Goal: Complete application form: Complete application form

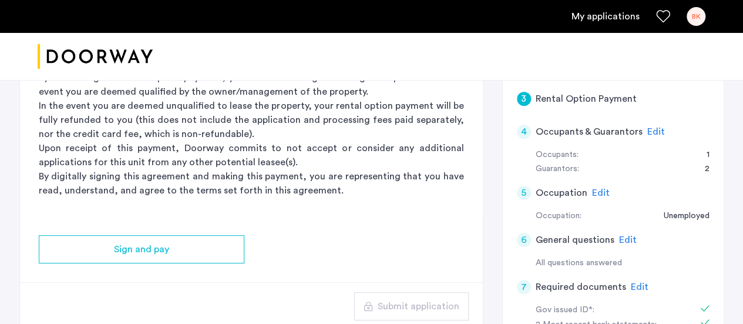
scroll to position [235, 0]
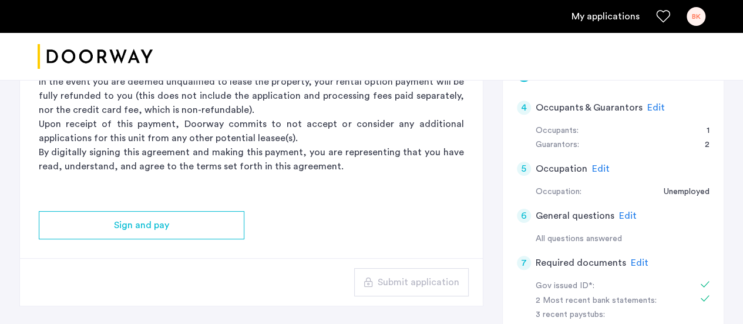
click at [654, 100] on div "Edit" at bounding box center [657, 107] width 18 height 14
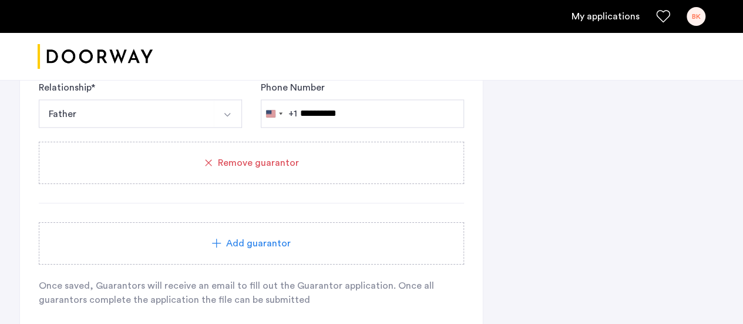
scroll to position [822, 0]
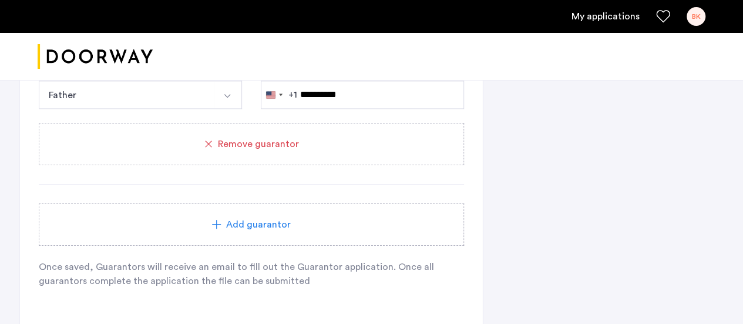
click at [256, 147] on span "Remove guarantor" at bounding box center [258, 144] width 81 height 14
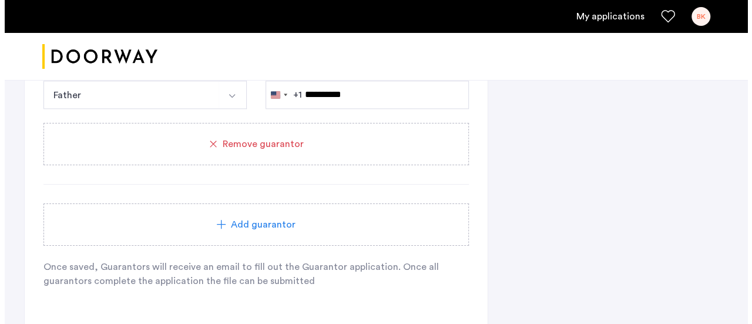
scroll to position [0, 0]
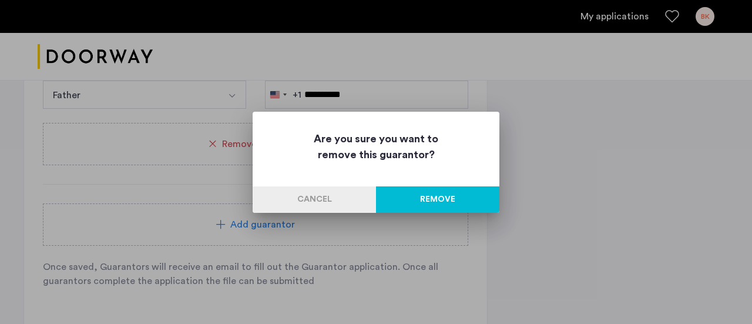
click at [435, 194] on button "Remove" at bounding box center [437, 199] width 123 height 26
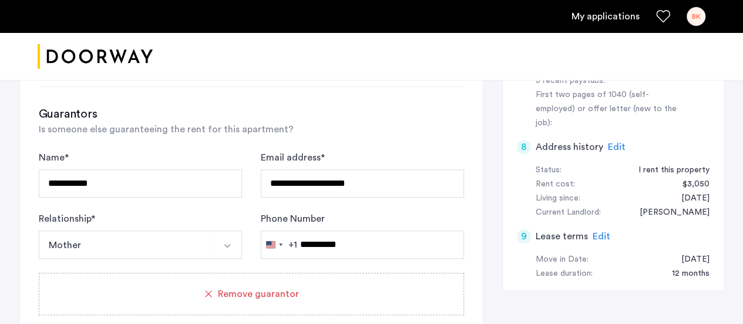
scroll to position [704, 0]
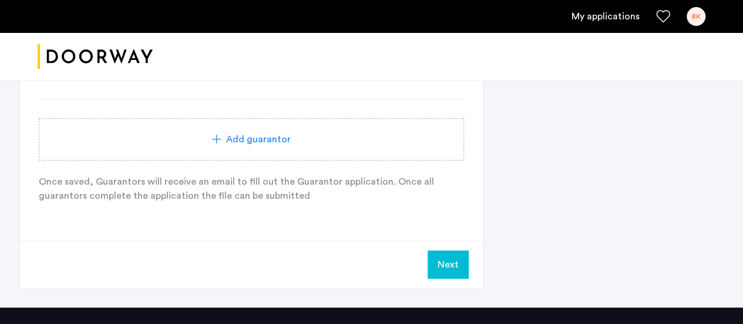
click at [450, 264] on button "Next" at bounding box center [448, 264] width 41 height 28
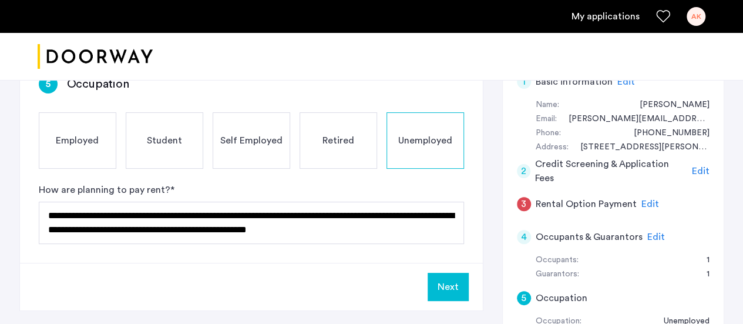
scroll to position [176, 0]
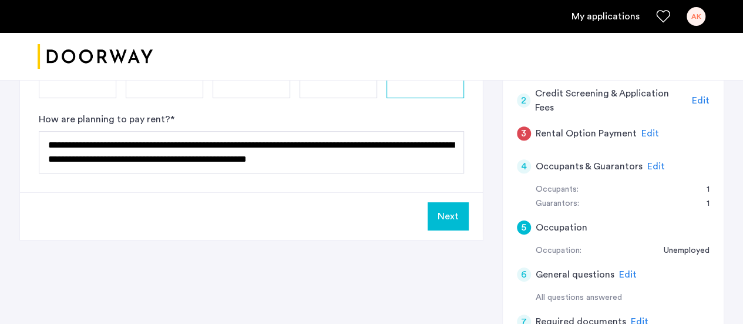
click at [443, 217] on button "Next" at bounding box center [448, 216] width 41 height 28
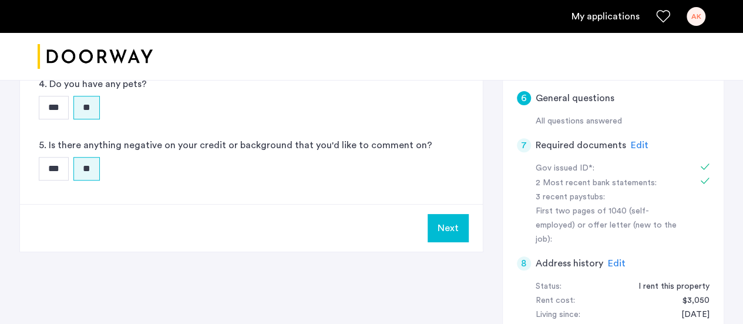
scroll to position [470, 0]
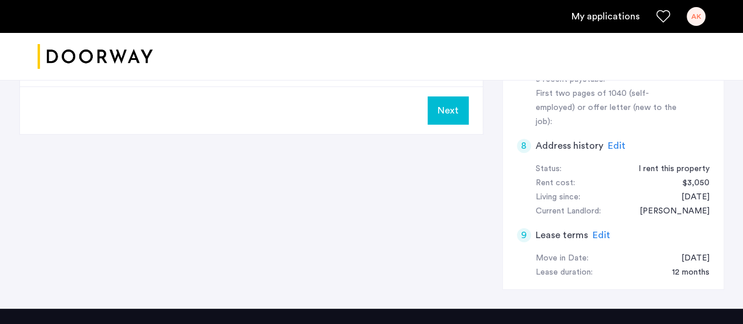
click at [456, 111] on button "Next" at bounding box center [448, 110] width 41 height 28
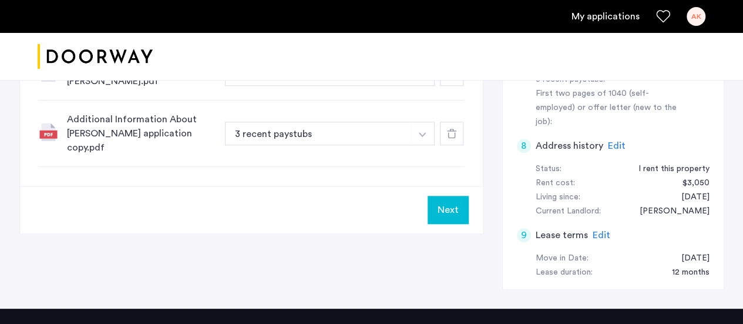
click at [428, 123] on button "button" at bounding box center [423, 134] width 24 height 24
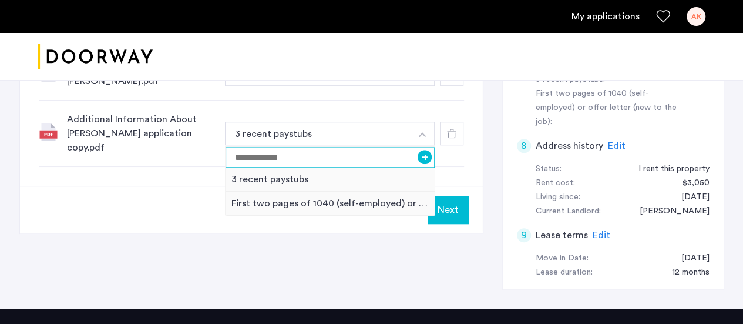
click at [290, 150] on input at bounding box center [331, 157] width 210 height 21
type input "*"
type input "*****"
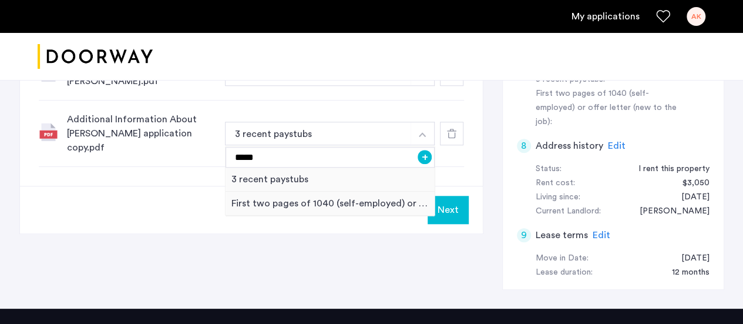
click at [448, 196] on button "Next" at bounding box center [448, 210] width 41 height 28
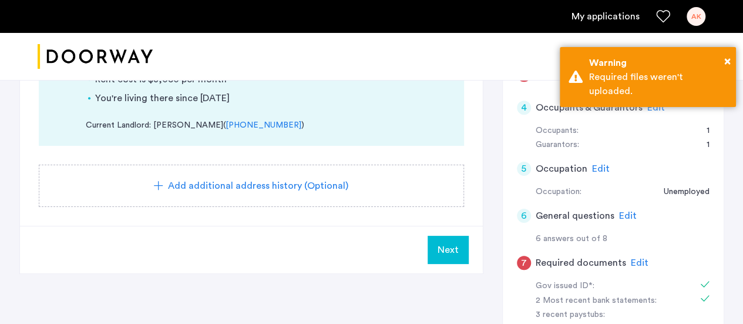
scroll to position [59, 0]
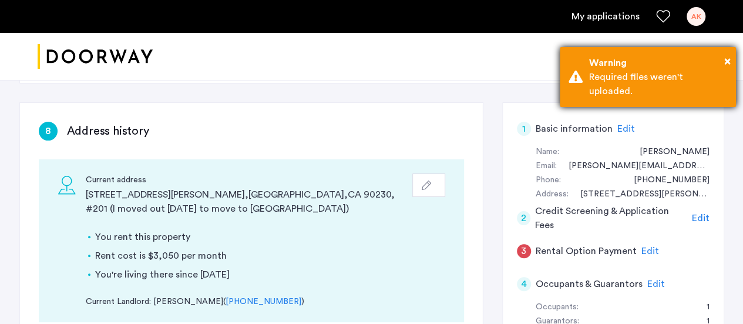
click at [639, 79] on div "Required files weren't uploaded." at bounding box center [658, 84] width 138 height 28
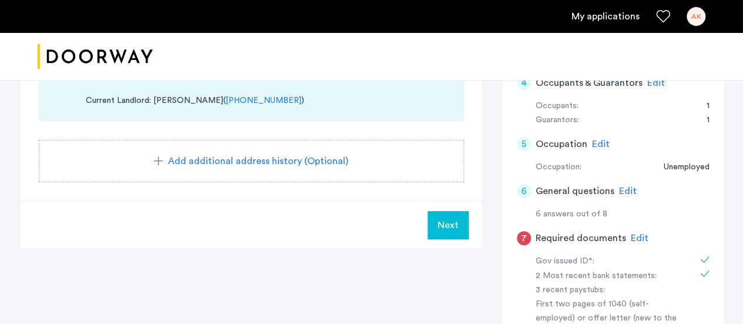
scroll to position [294, 0]
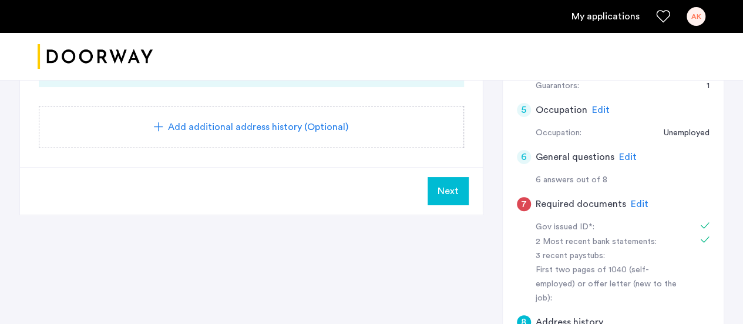
click at [632, 204] on span "Edit" at bounding box center [640, 203] width 18 height 9
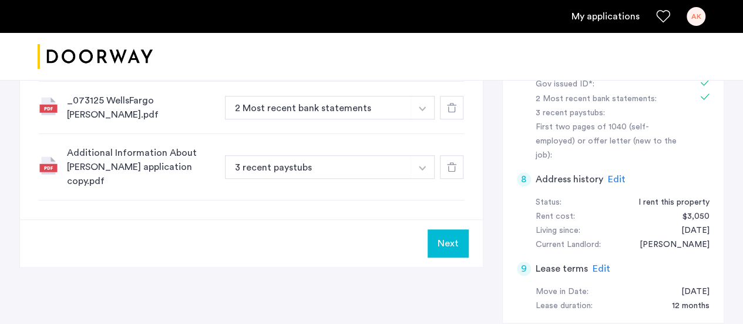
scroll to position [470, 0]
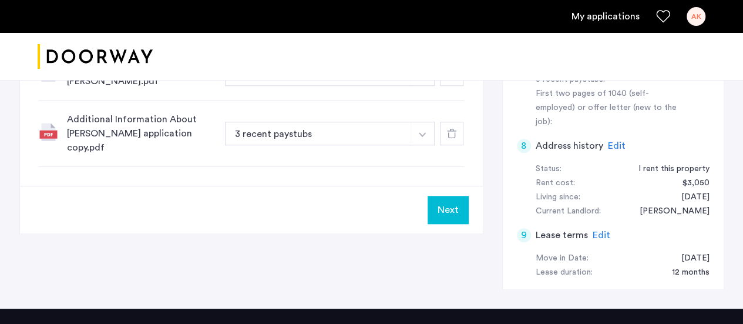
click at [451, 200] on button "Next" at bounding box center [448, 210] width 41 height 28
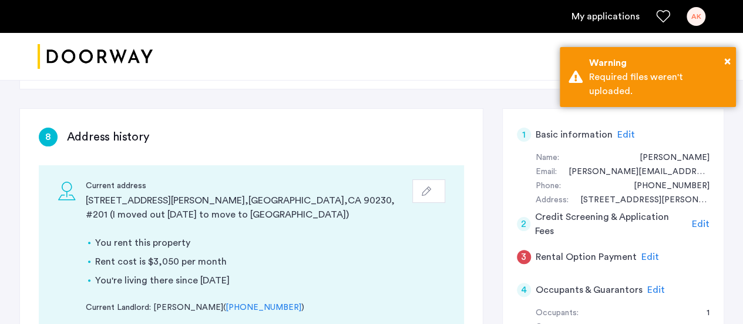
scroll to position [176, 0]
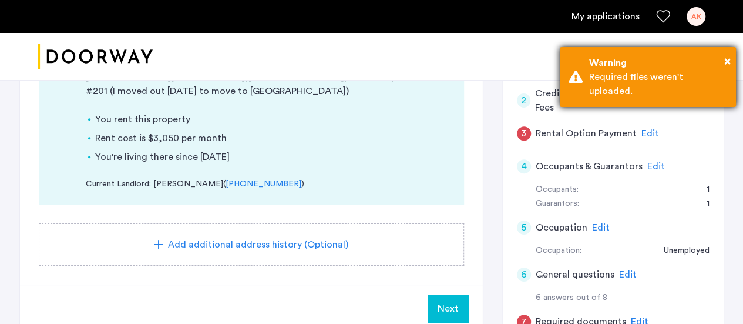
click at [595, 78] on div "Required files weren't uploaded." at bounding box center [658, 84] width 138 height 28
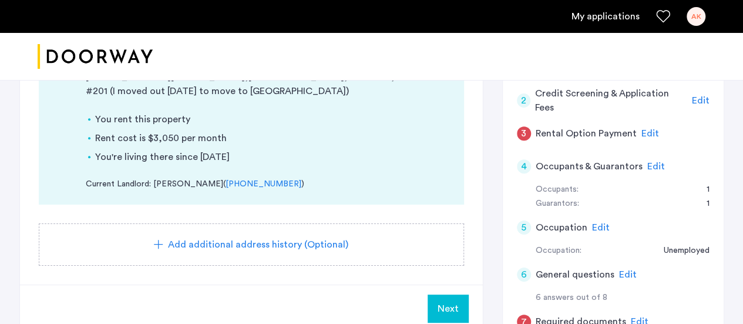
scroll to position [353, 0]
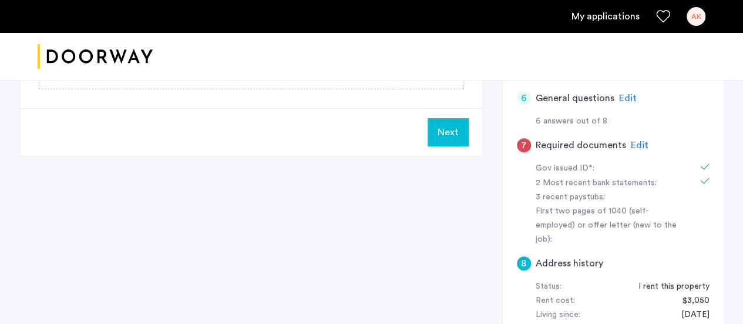
click at [442, 129] on span "Next" at bounding box center [448, 132] width 21 height 14
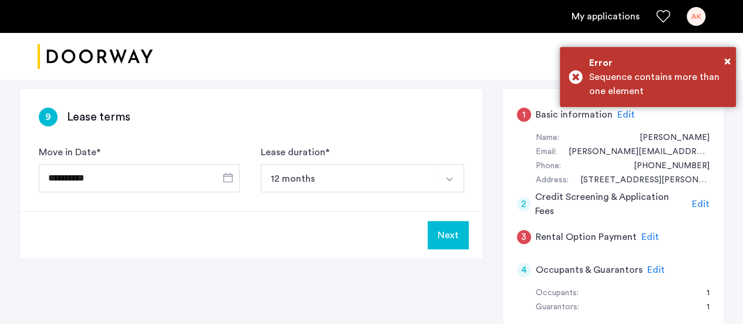
scroll to position [0, 0]
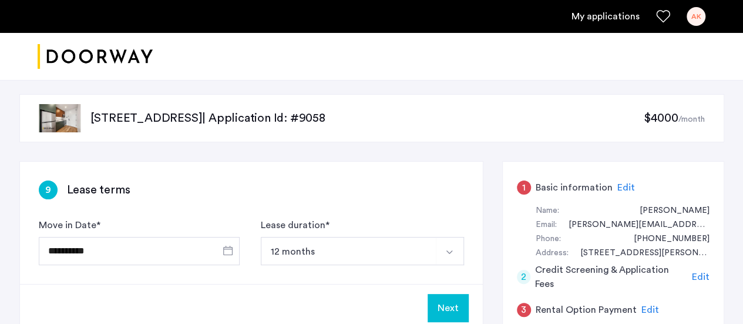
click at [625, 187] on span "Edit" at bounding box center [627, 187] width 18 height 9
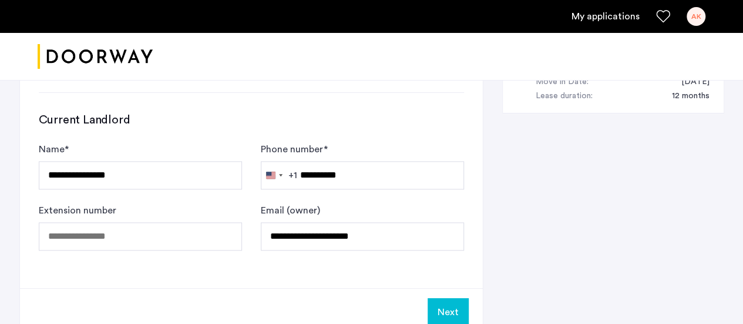
scroll to position [705, 0]
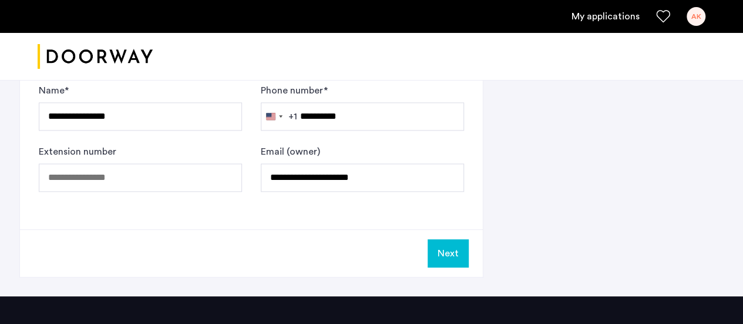
click at [440, 256] on button "Next" at bounding box center [448, 253] width 41 height 28
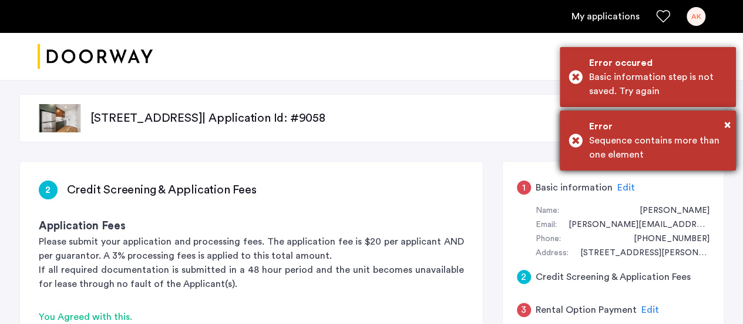
click at [732, 120] on div "× Error Sequence contains more than one element" at bounding box center [648, 140] width 176 height 60
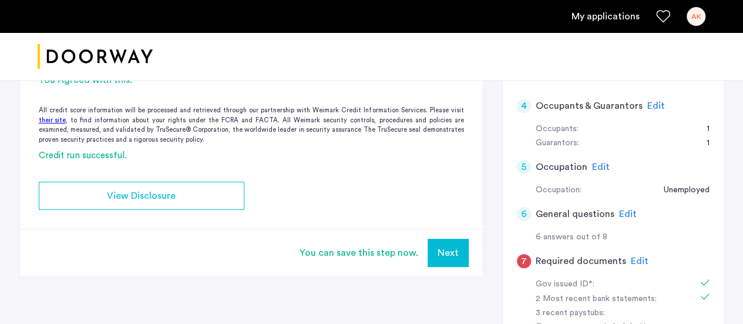
scroll to position [294, 0]
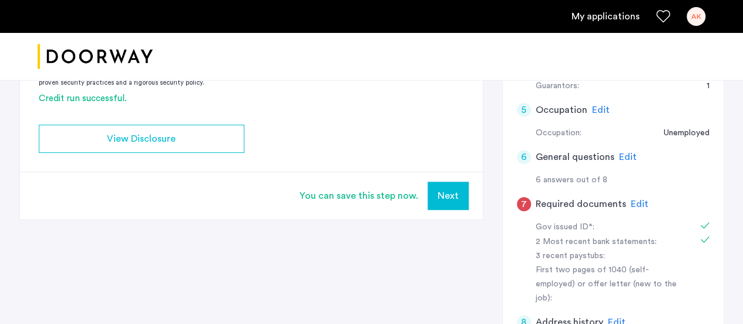
click at [452, 193] on button "Next" at bounding box center [448, 196] width 41 height 28
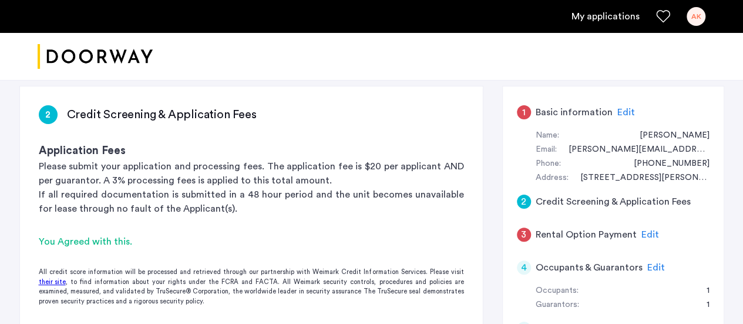
scroll to position [0, 0]
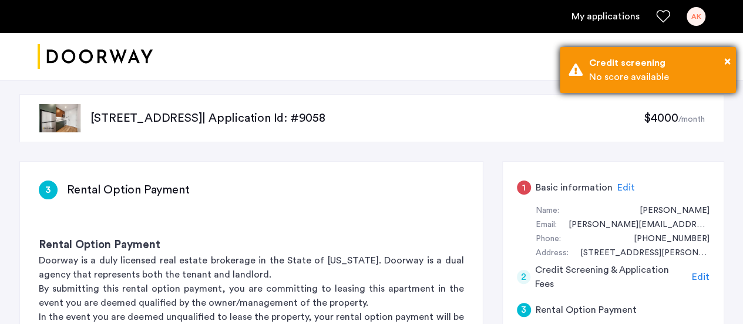
click at [664, 69] on div "Credit screening" at bounding box center [658, 63] width 138 height 14
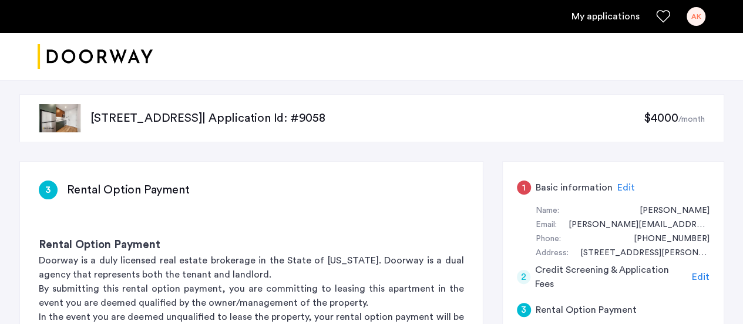
click at [693, 18] on div "AK" at bounding box center [696, 16] width 19 height 19
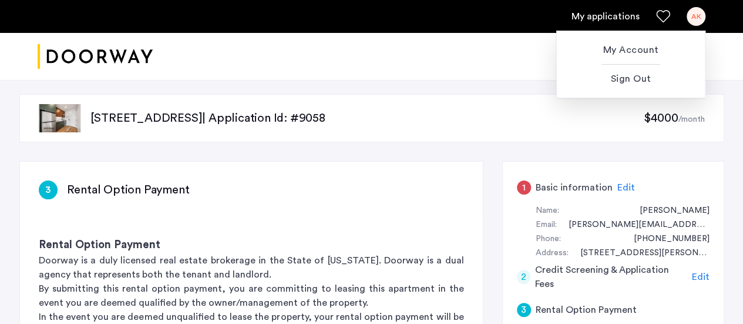
click at [706, 12] on div at bounding box center [371, 162] width 743 height 324
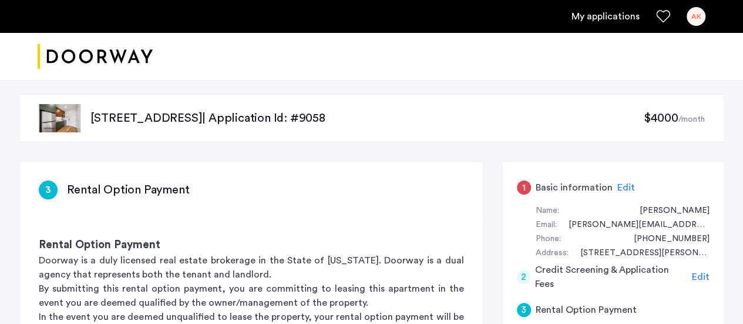
click at [695, 16] on div "AK" at bounding box center [696, 16] width 19 height 19
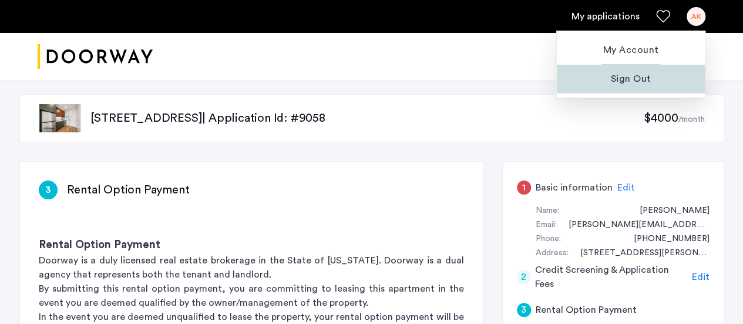
click at [629, 79] on span "Sign Out" at bounding box center [631, 79] width 129 height 14
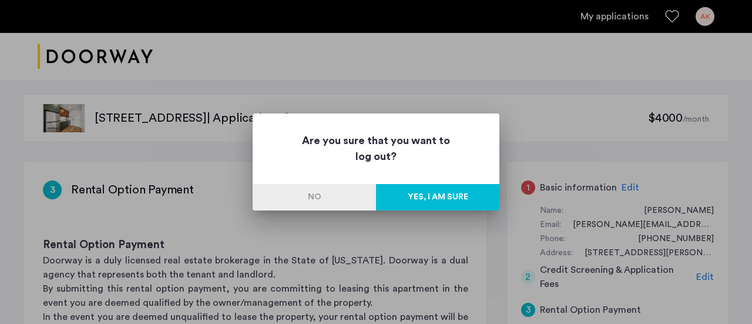
click at [433, 200] on button "Yes, I am sure" at bounding box center [437, 197] width 123 height 26
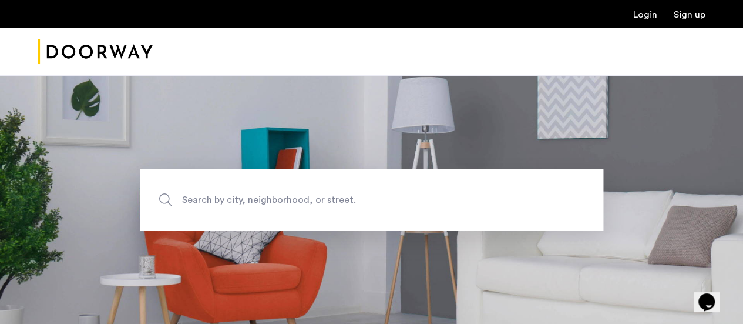
click at [651, 14] on link "Login" at bounding box center [646, 14] width 24 height 9
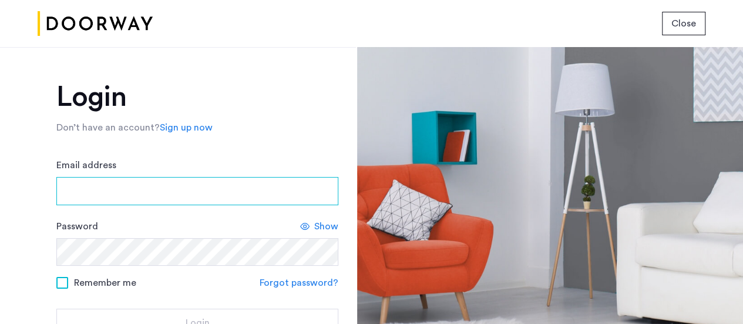
type input "**********"
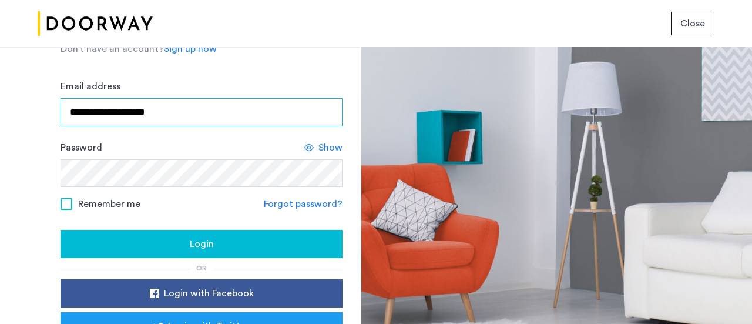
scroll to position [162, 0]
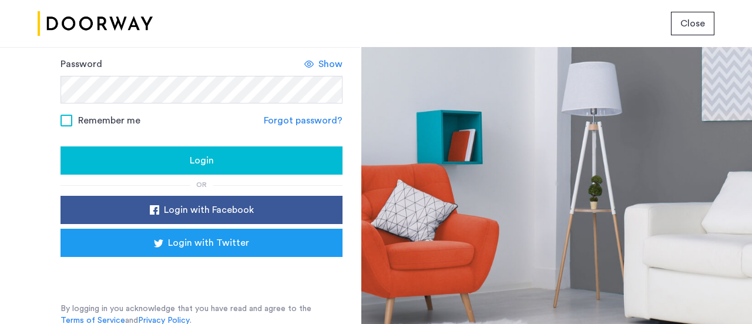
click at [208, 158] on span "Login" at bounding box center [202, 160] width 24 height 14
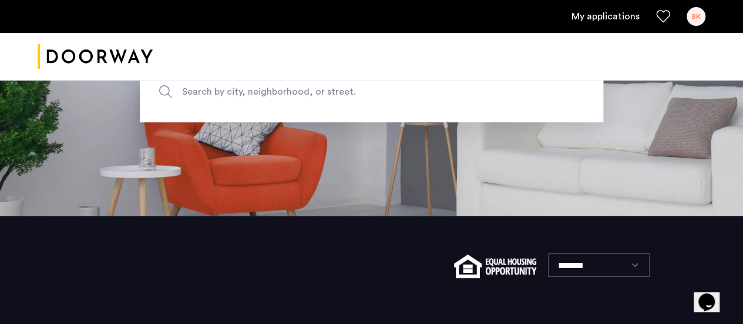
scroll to position [118, 0]
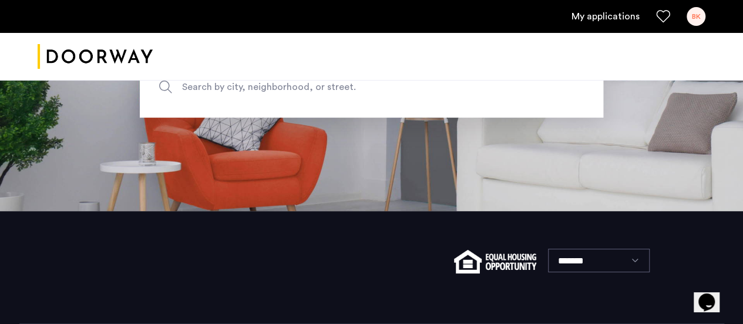
click at [692, 14] on div "BK" at bounding box center [696, 16] width 19 height 19
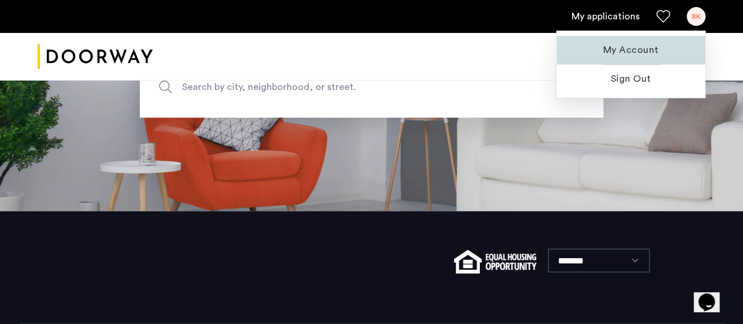
click at [639, 42] on button "My Account" at bounding box center [631, 50] width 148 height 28
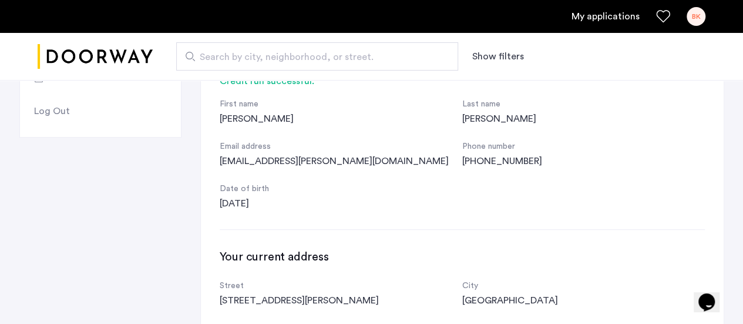
scroll to position [118, 0]
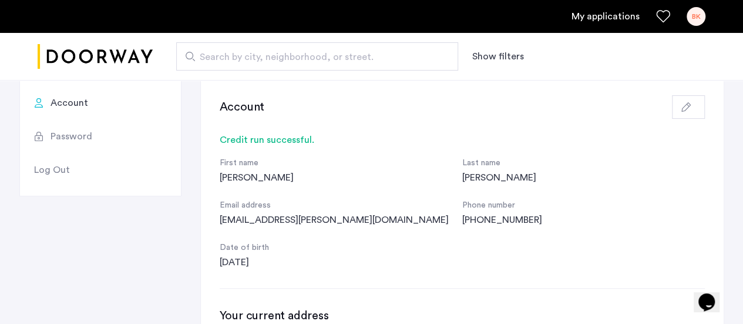
click at [682, 108] on icon "button" at bounding box center [686, 106] width 9 height 9
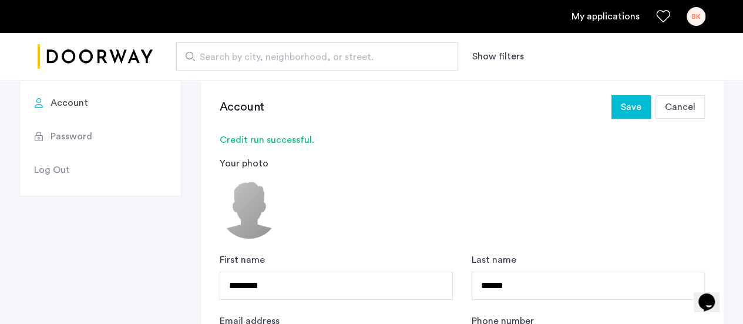
scroll to position [235, 0]
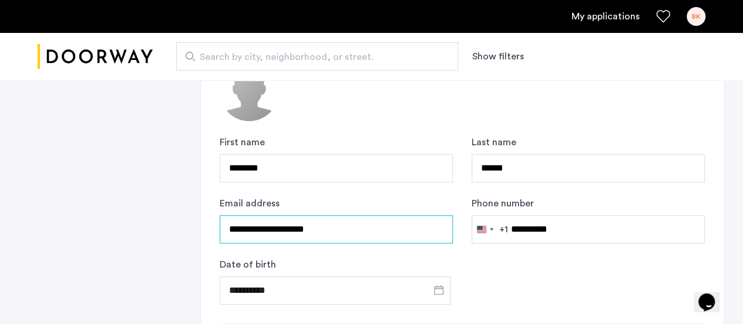
drag, startPoint x: 353, startPoint y: 231, endPoint x: 45, endPoint y: 213, distance: 309.1
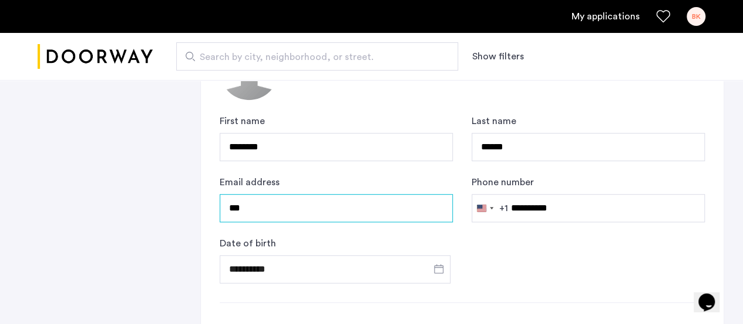
scroll to position [257, 0]
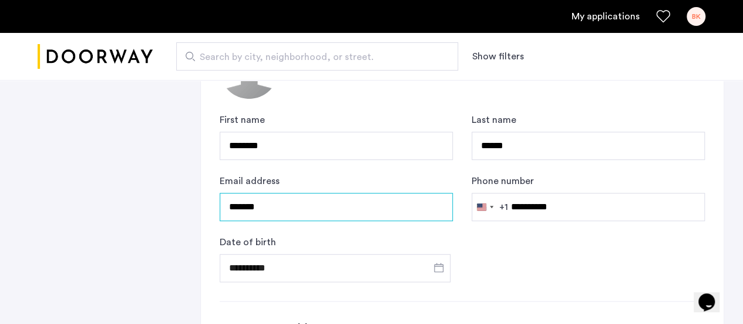
type input "**********"
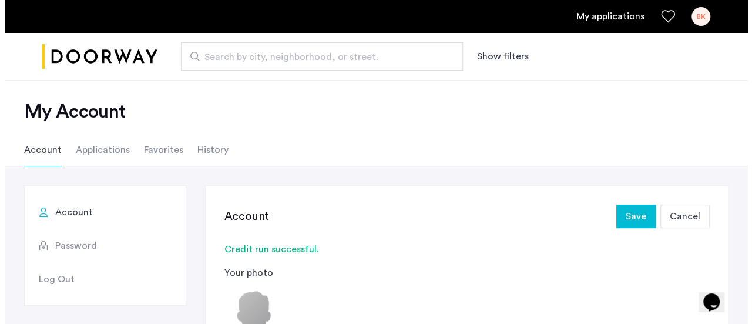
scroll to position [0, 0]
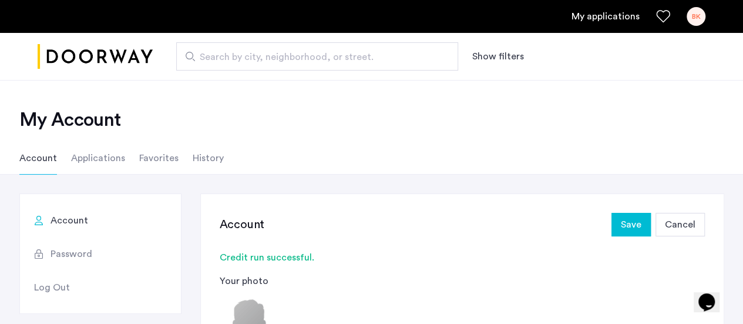
click at [625, 218] on span "Save" at bounding box center [631, 224] width 21 height 14
click at [699, 17] on div "BK" at bounding box center [696, 16] width 19 height 19
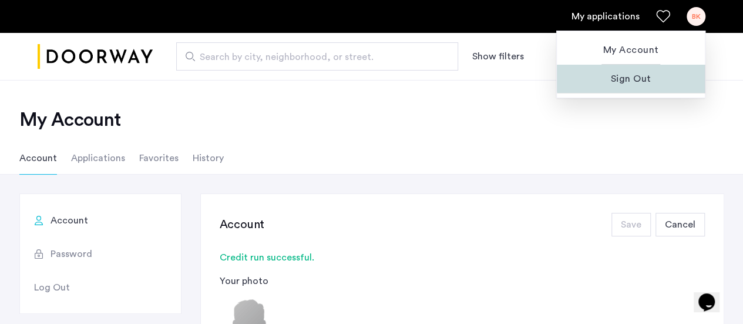
click at [642, 78] on span "Sign Out" at bounding box center [631, 79] width 129 height 14
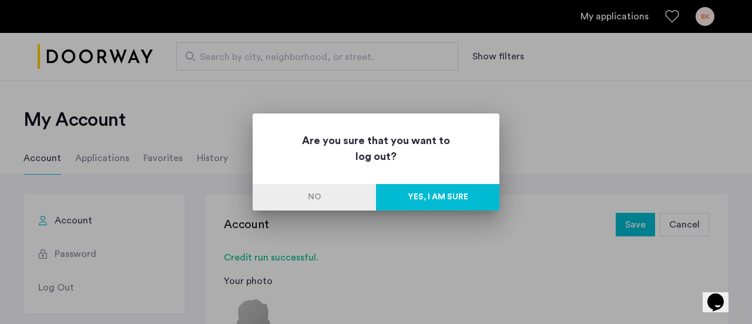
click at [441, 193] on button "Yes, I am sure" at bounding box center [437, 197] width 123 height 26
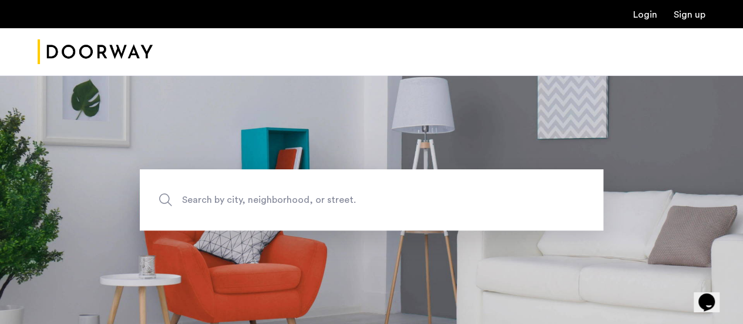
click at [646, 16] on link "Login" at bounding box center [646, 14] width 24 height 9
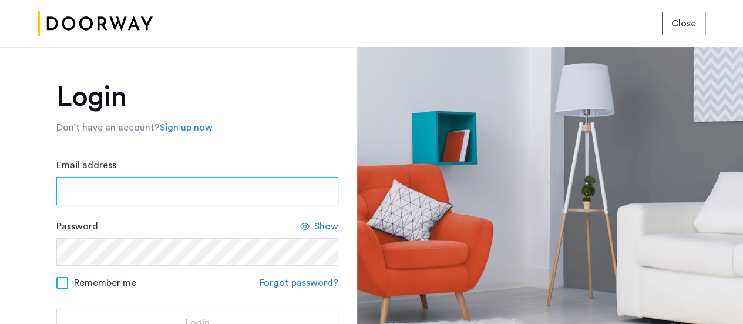
type input "**********"
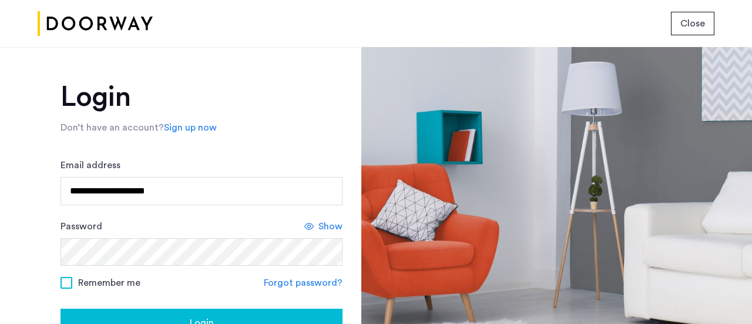
click at [333, 229] on span "Show" at bounding box center [331, 226] width 24 height 14
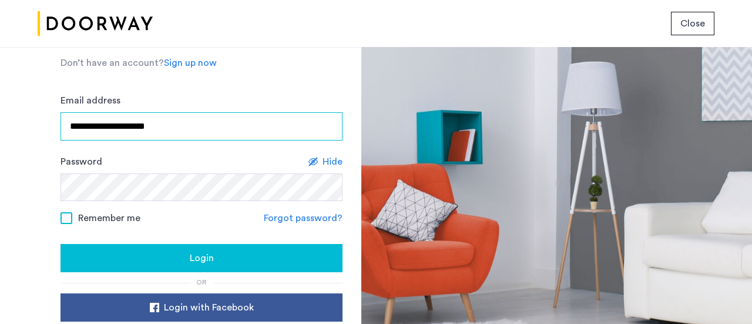
scroll to position [118, 0]
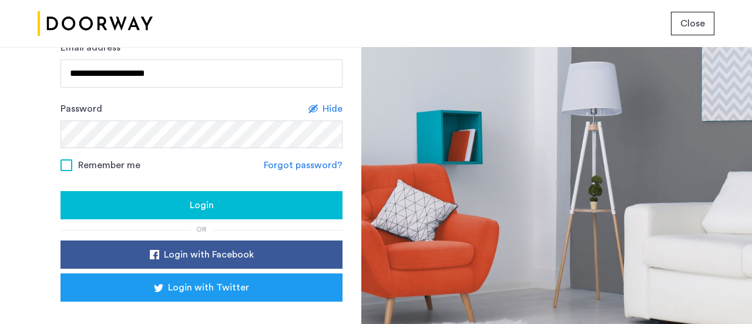
click at [182, 193] on button "Login" at bounding box center [202, 205] width 282 height 28
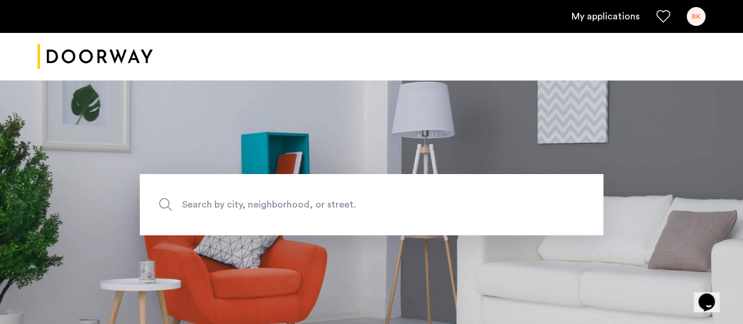
click at [692, 19] on div "BK" at bounding box center [696, 16] width 19 height 19
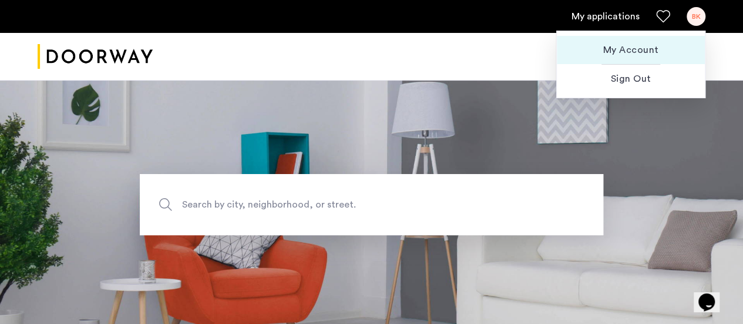
click at [642, 41] on button "My Account" at bounding box center [631, 50] width 148 height 28
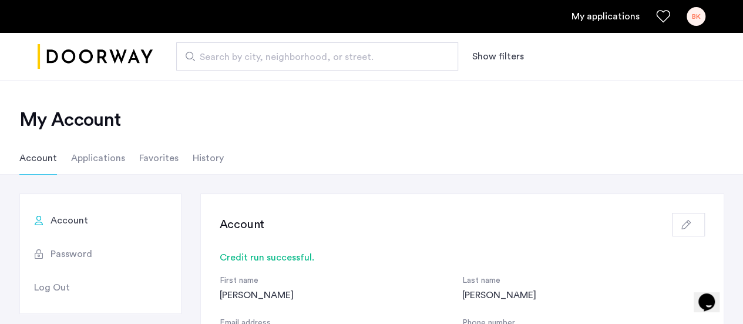
click at [698, 19] on div "BK" at bounding box center [696, 16] width 19 height 19
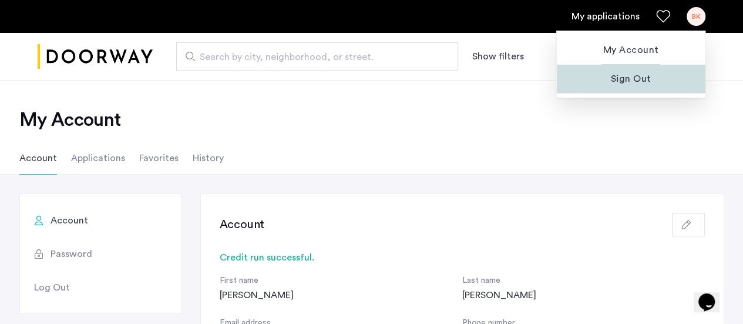
click at [651, 74] on span "Sign Out" at bounding box center [631, 79] width 129 height 14
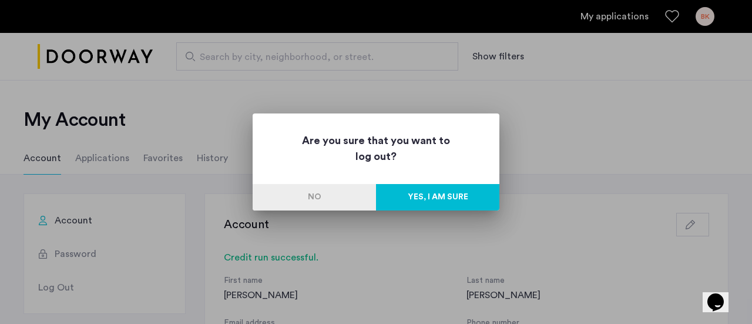
click at [451, 200] on button "Yes, I am sure" at bounding box center [437, 197] width 123 height 26
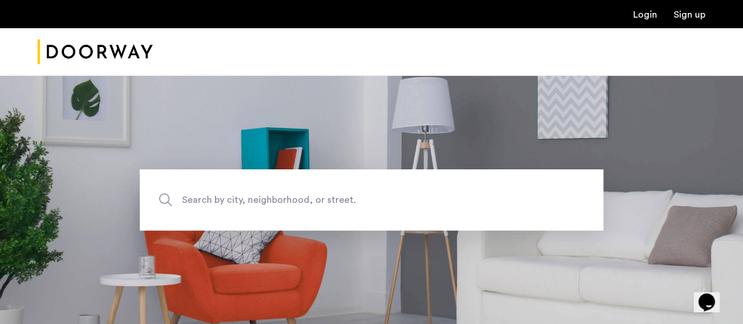
click at [642, 11] on link "Login" at bounding box center [646, 14] width 24 height 9
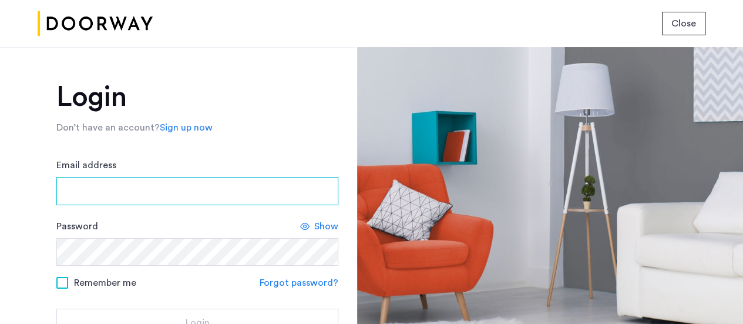
type input "**********"
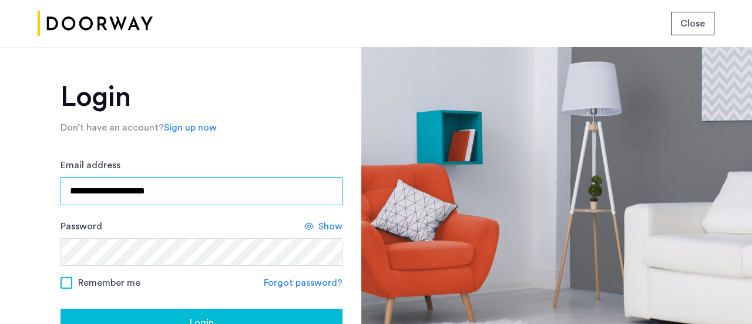
scroll to position [162, 0]
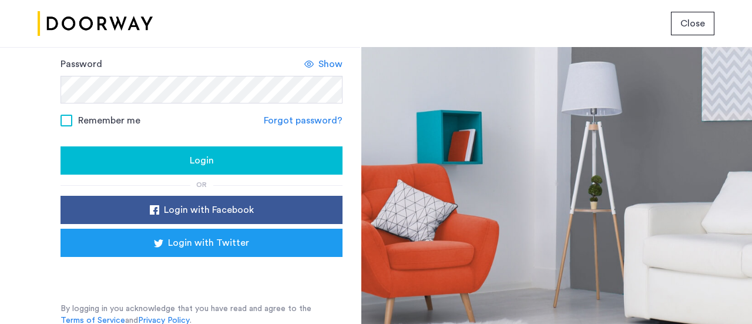
click at [194, 158] on span "Login" at bounding box center [202, 160] width 24 height 14
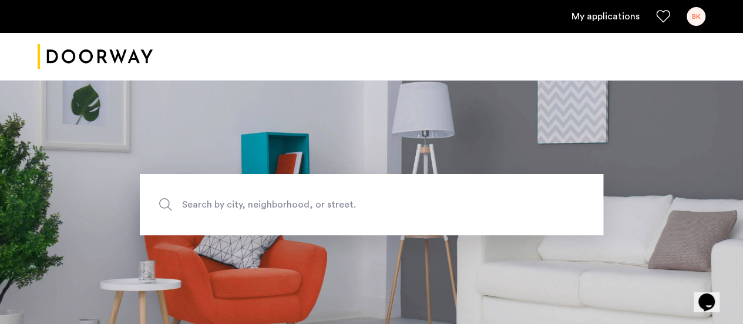
click at [694, 11] on div "BK" at bounding box center [696, 16] width 19 height 19
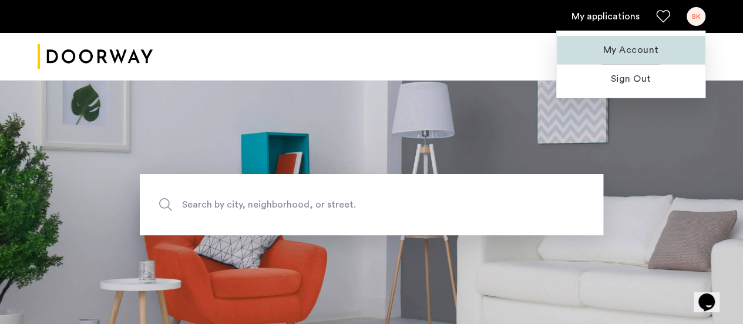
click at [622, 50] on span "My Account" at bounding box center [631, 50] width 129 height 14
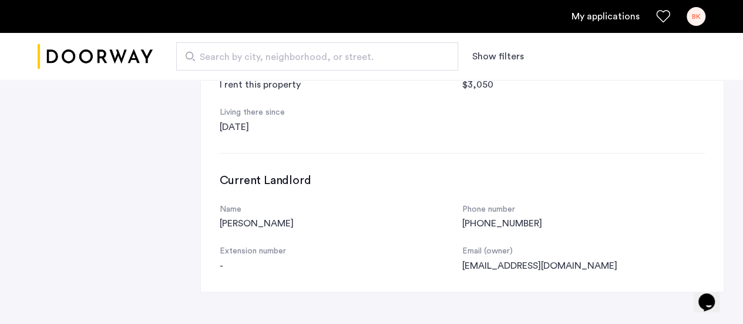
scroll to position [434, 0]
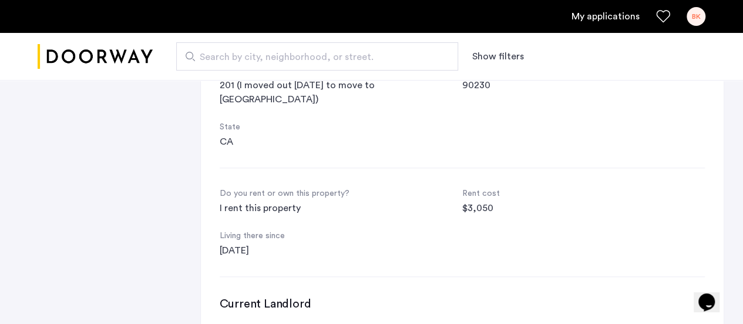
click at [684, 15] on ul "My applications BK" at bounding box center [372, 16] width 668 height 19
click at [693, 18] on div "BK" at bounding box center [696, 16] width 19 height 19
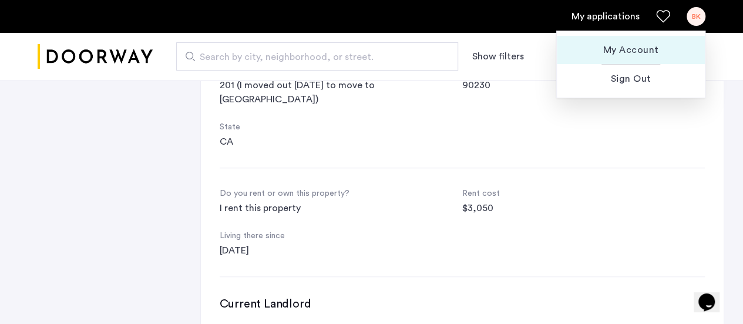
click at [627, 46] on span "My Account" at bounding box center [631, 50] width 129 height 14
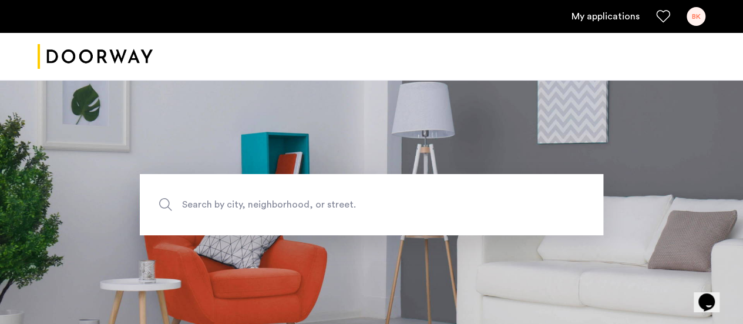
click at [696, 19] on div "BK" at bounding box center [696, 16] width 19 height 19
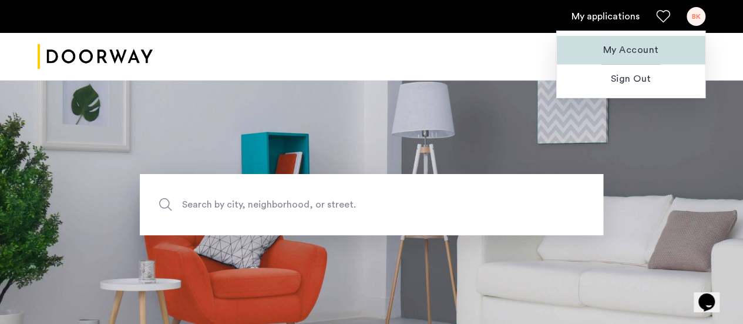
click at [610, 43] on span "My Account" at bounding box center [631, 50] width 129 height 14
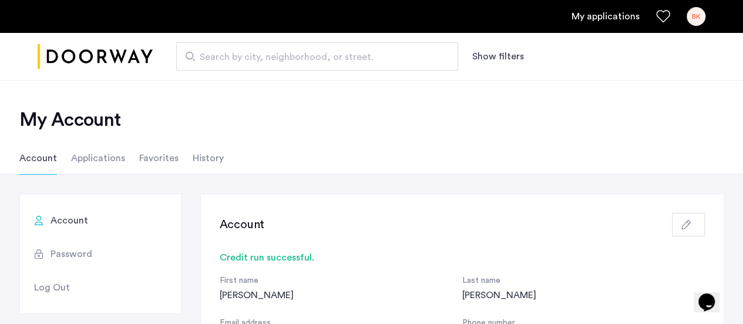
click at [85, 152] on li "Applications" at bounding box center [98, 158] width 54 height 33
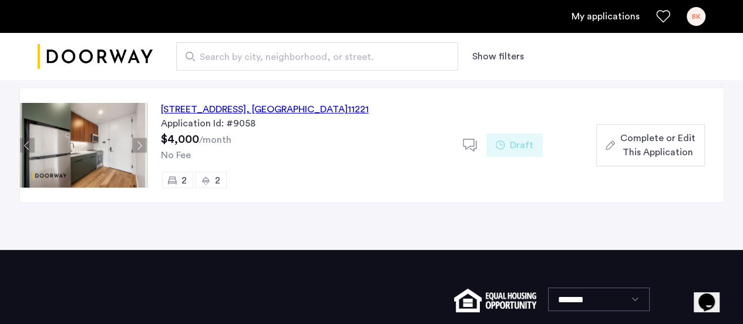
scroll to position [118, 0]
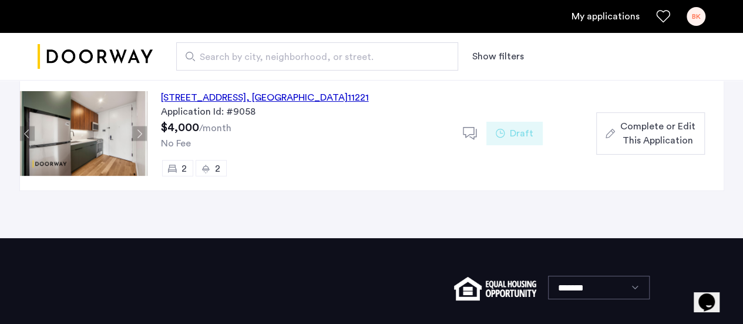
click at [681, 123] on span "Complete or Edit This Application" at bounding box center [657, 133] width 75 height 28
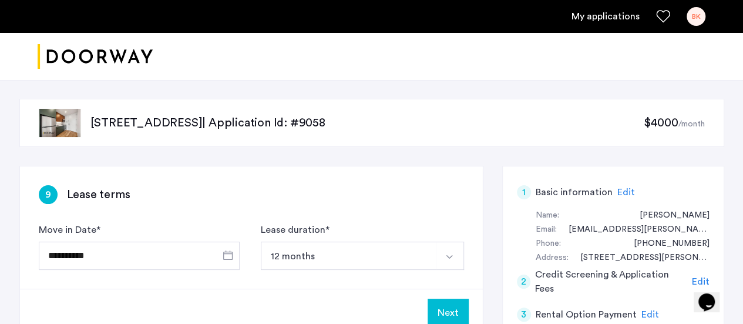
click at [701, 15] on div "BK" at bounding box center [696, 16] width 19 height 19
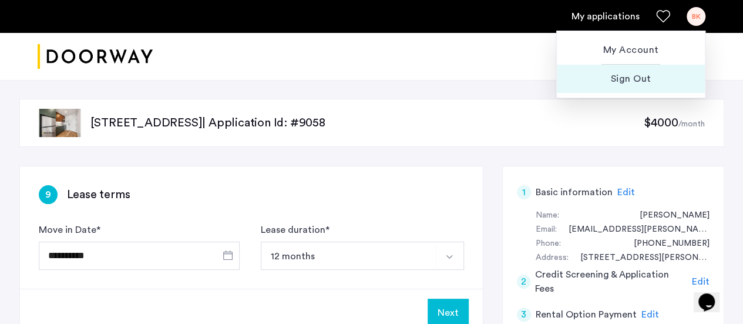
click at [625, 79] on span "Sign Out" at bounding box center [631, 79] width 129 height 14
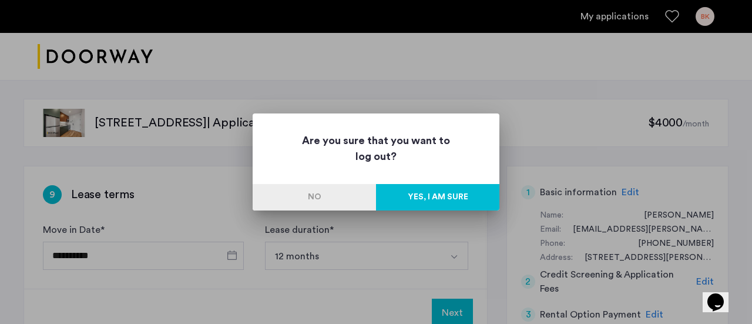
click at [425, 193] on button "Yes, I am sure" at bounding box center [437, 197] width 123 height 26
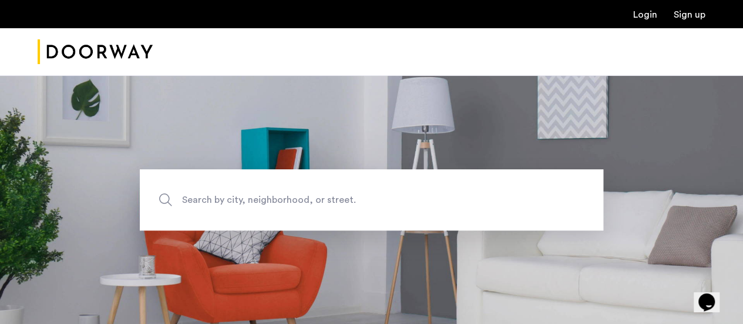
click at [646, 12] on link "Login" at bounding box center [646, 14] width 24 height 9
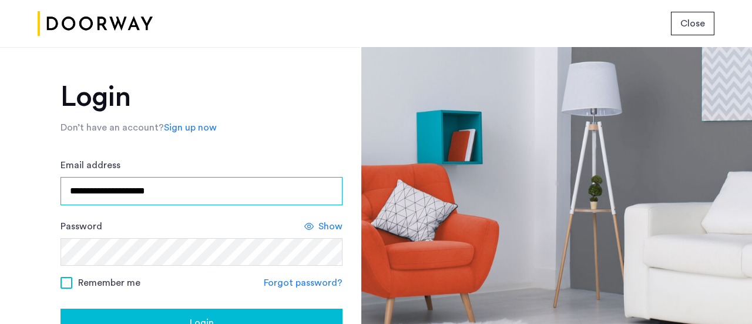
drag, startPoint x: 196, startPoint y: 187, endPoint x: 0, endPoint y: 189, distance: 196.3
click at [0, 187] on div "**********" at bounding box center [180, 185] width 360 height 277
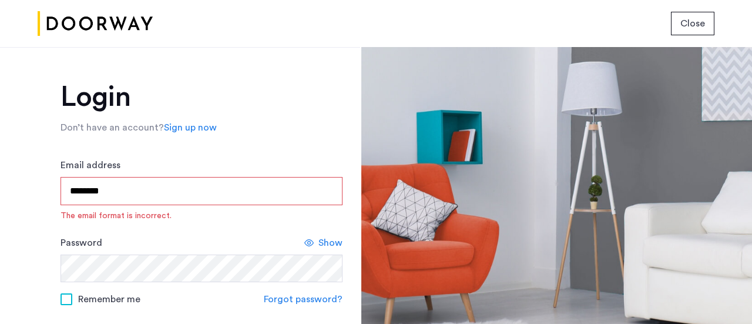
type input "**********"
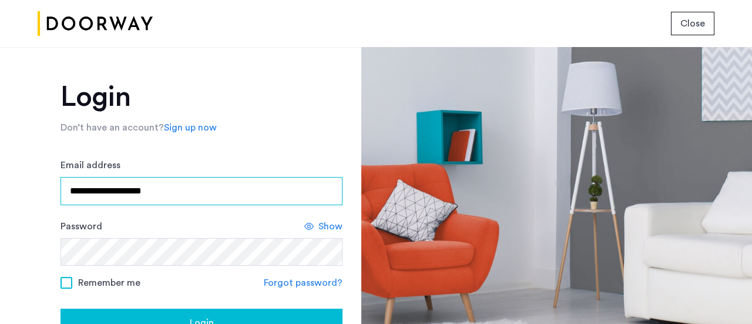
scroll to position [118, 0]
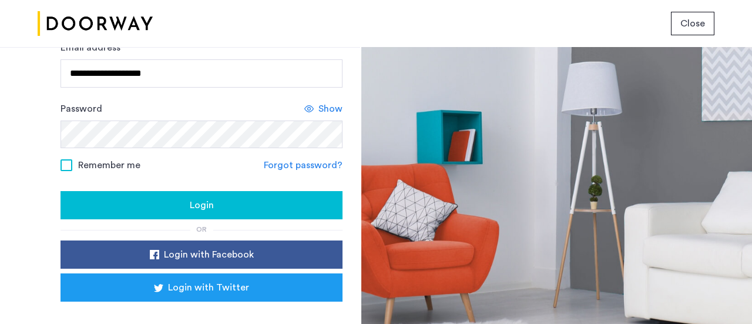
click at [226, 207] on div "Login" at bounding box center [201, 205] width 263 height 14
